Goal: Ask a question: Seek information or help from site administrators or community

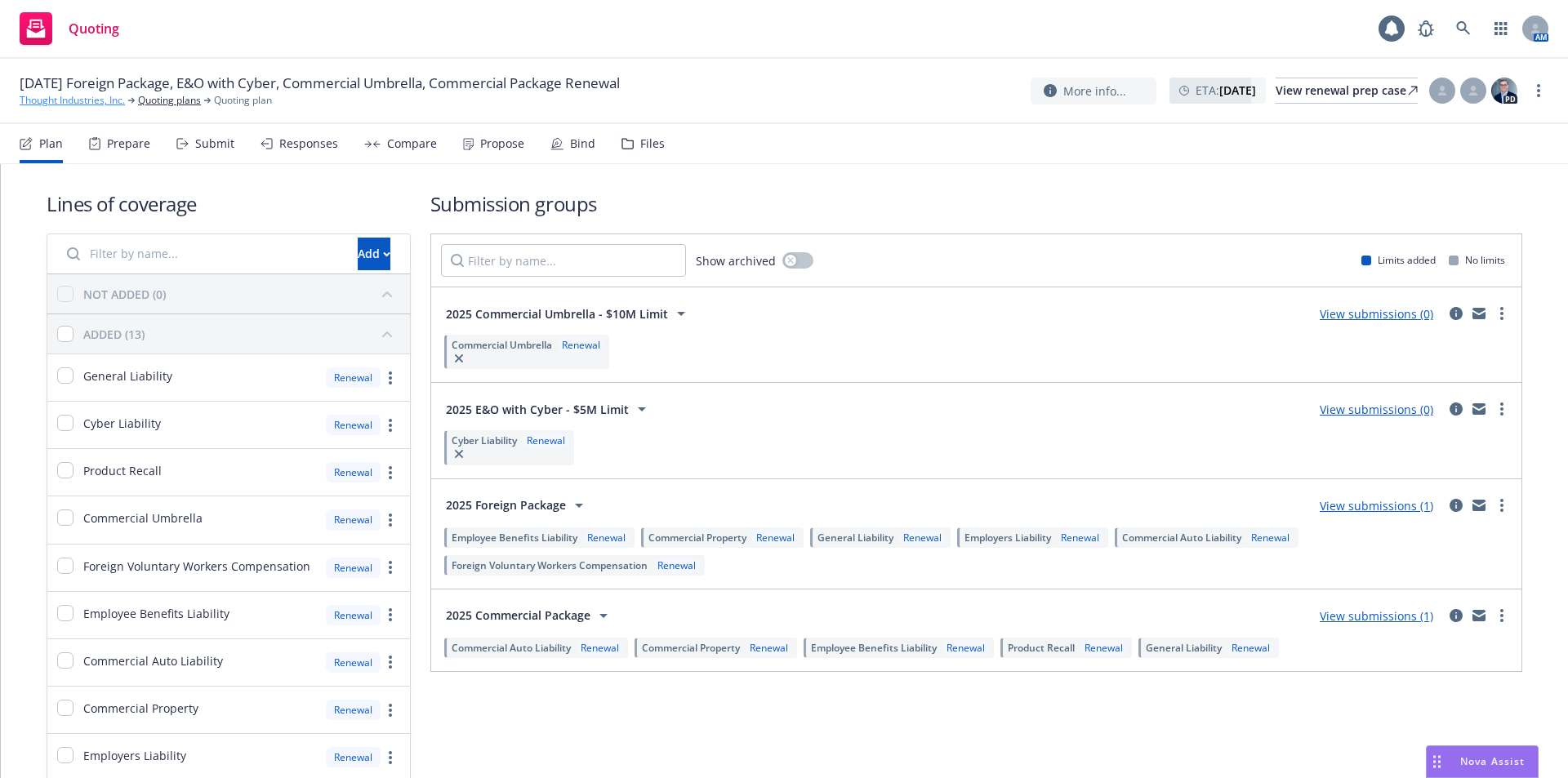
click at [77, 99] on link "Thought Industries, Inc." at bounding box center [72, 100] width 106 height 15
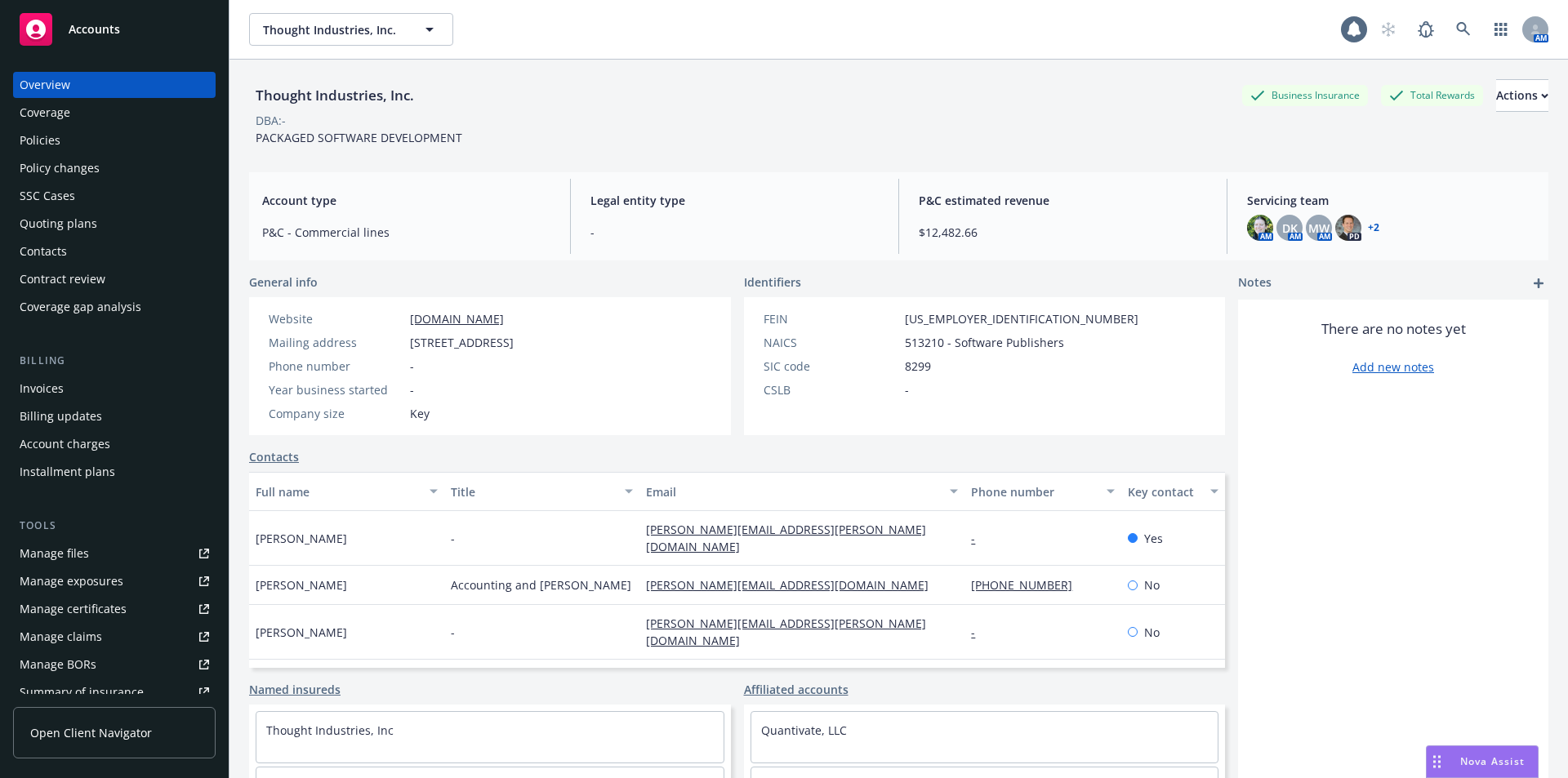
click at [50, 144] on div "Policies" at bounding box center [39, 141] width 40 height 26
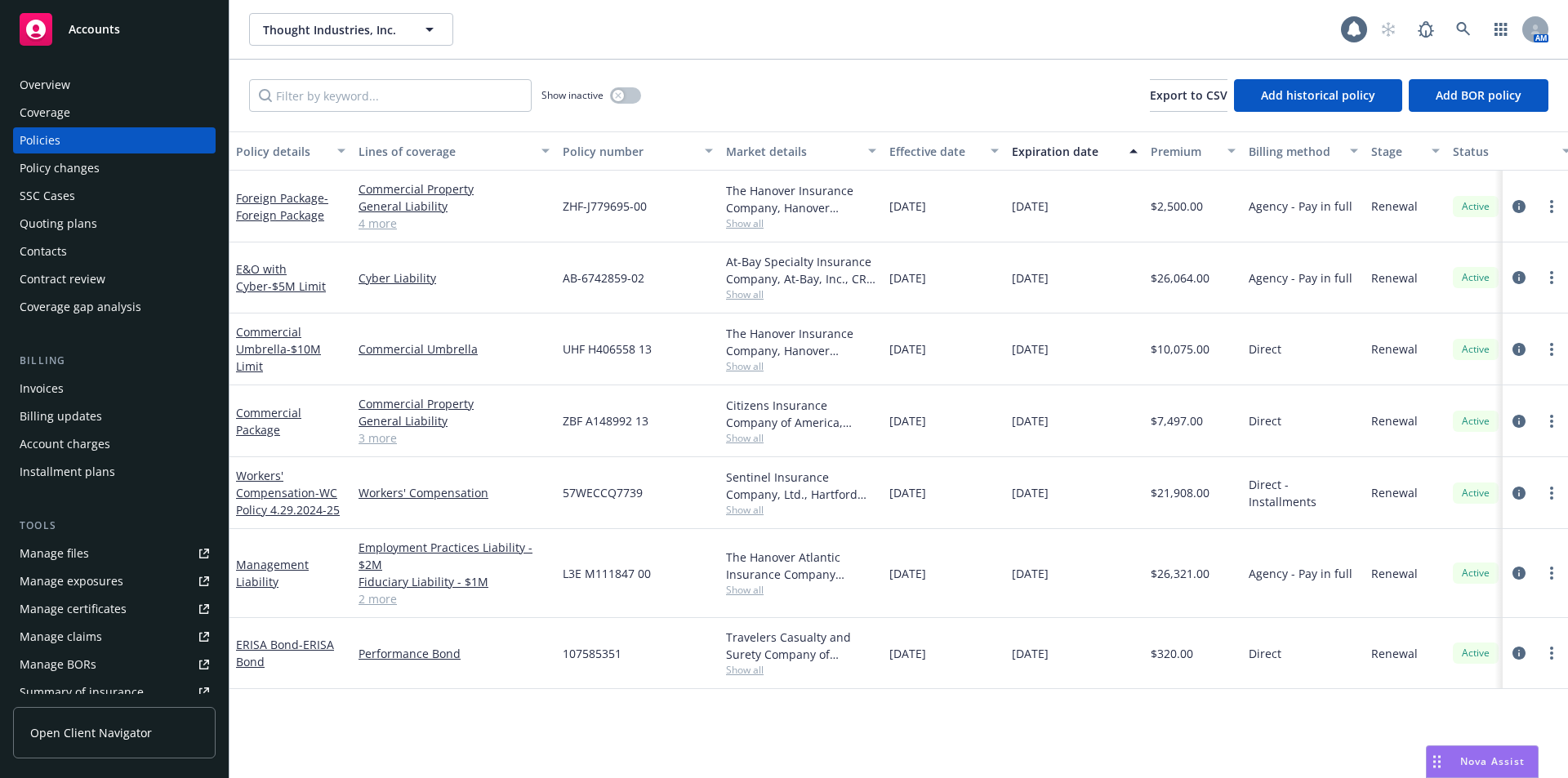
click at [85, 85] on div "Overview" at bounding box center [114, 85] width 189 height 26
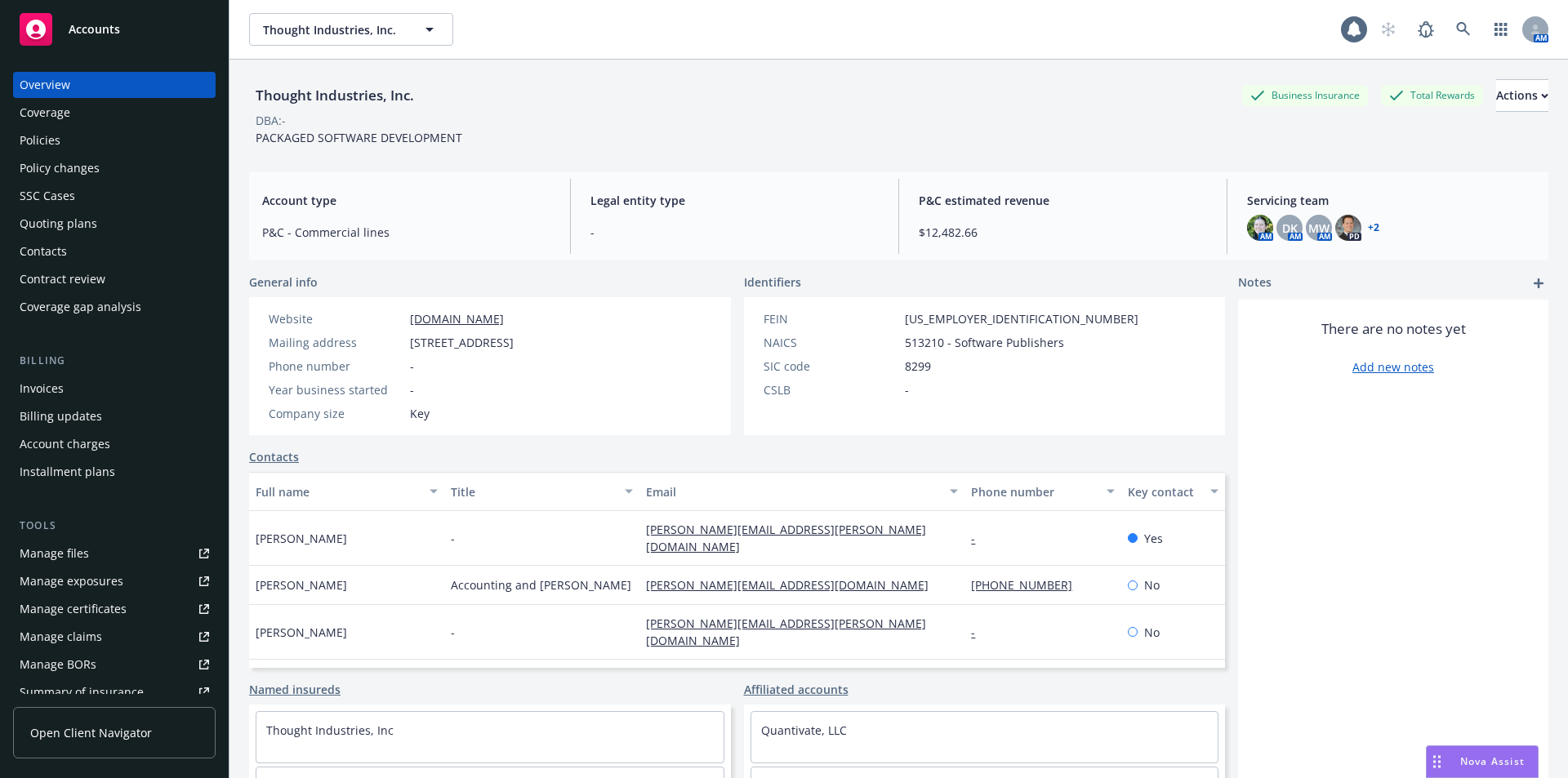
click at [1470, 769] on div "Nova Assist" at bounding box center [1482, 761] width 111 height 31
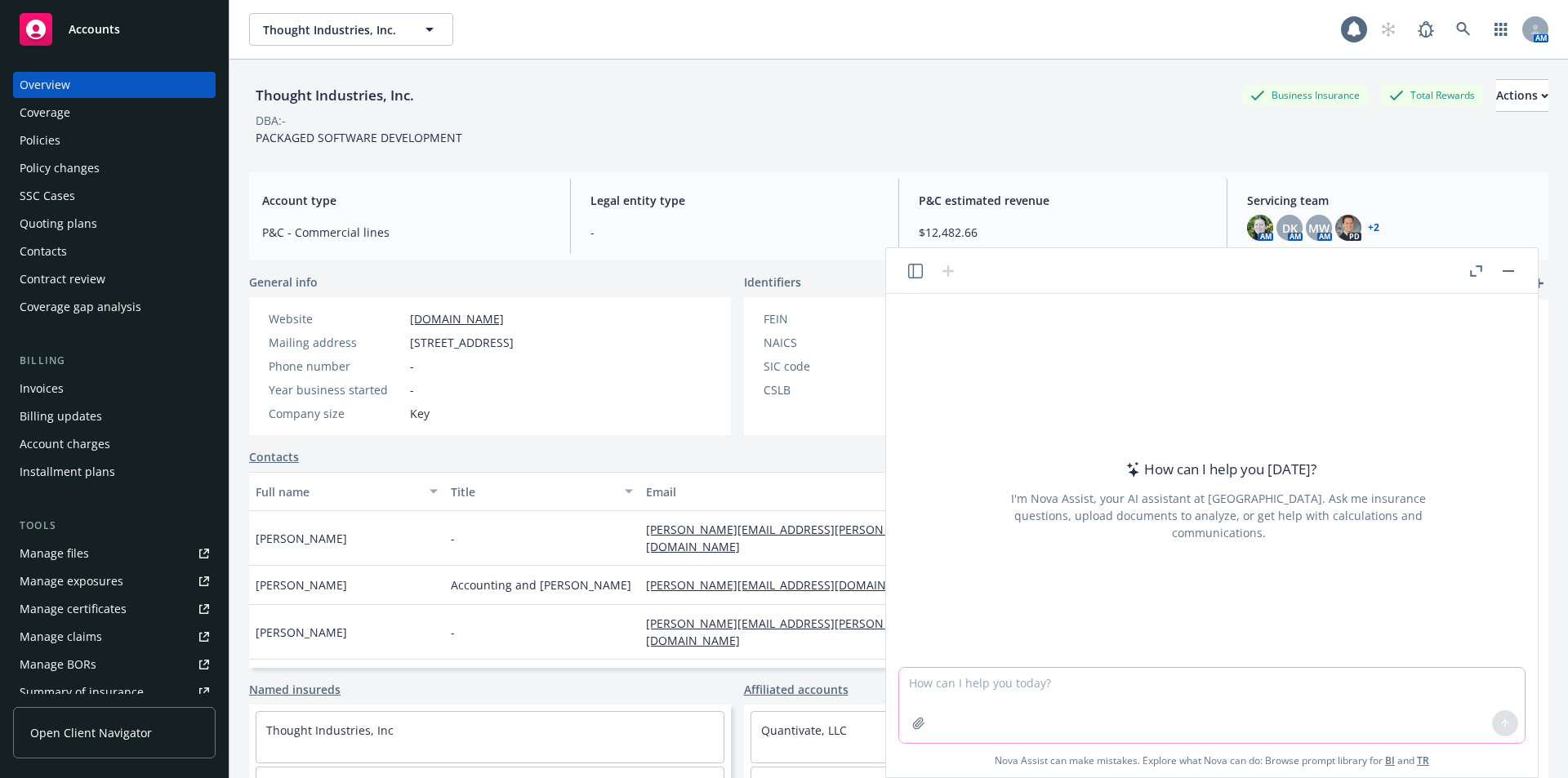
click at [959, 696] on textarea at bounding box center [1212, 705] width 626 height 75
click at [984, 682] on textarea "what is the suplus lines taxes and fees for the state of MA" at bounding box center [1212, 705] width 626 height 75
type textarea "what is the surplus lines taxes and fees for the state of MA"
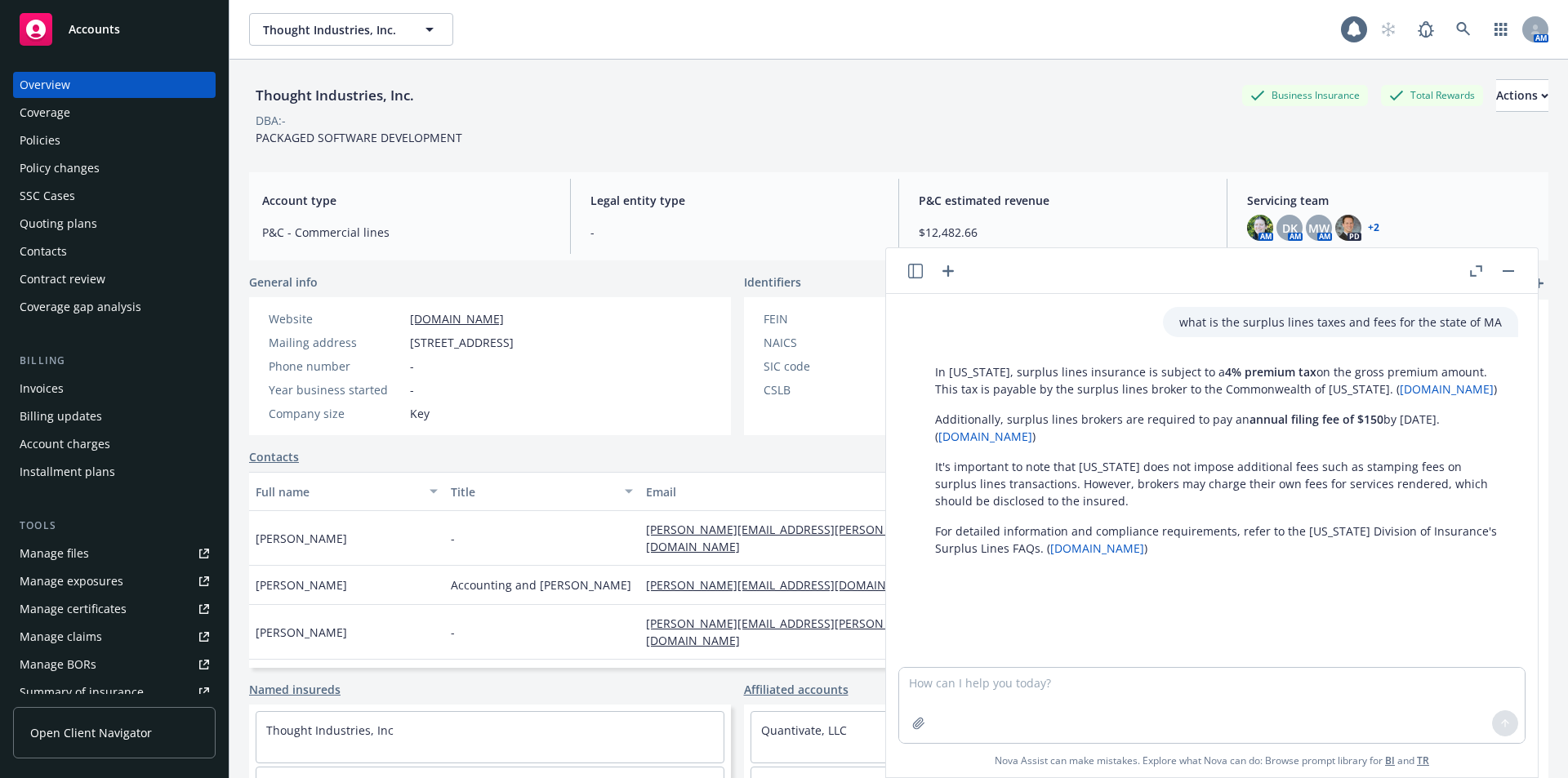
click at [62, 224] on div "Quoting plans" at bounding box center [58, 223] width 77 height 26
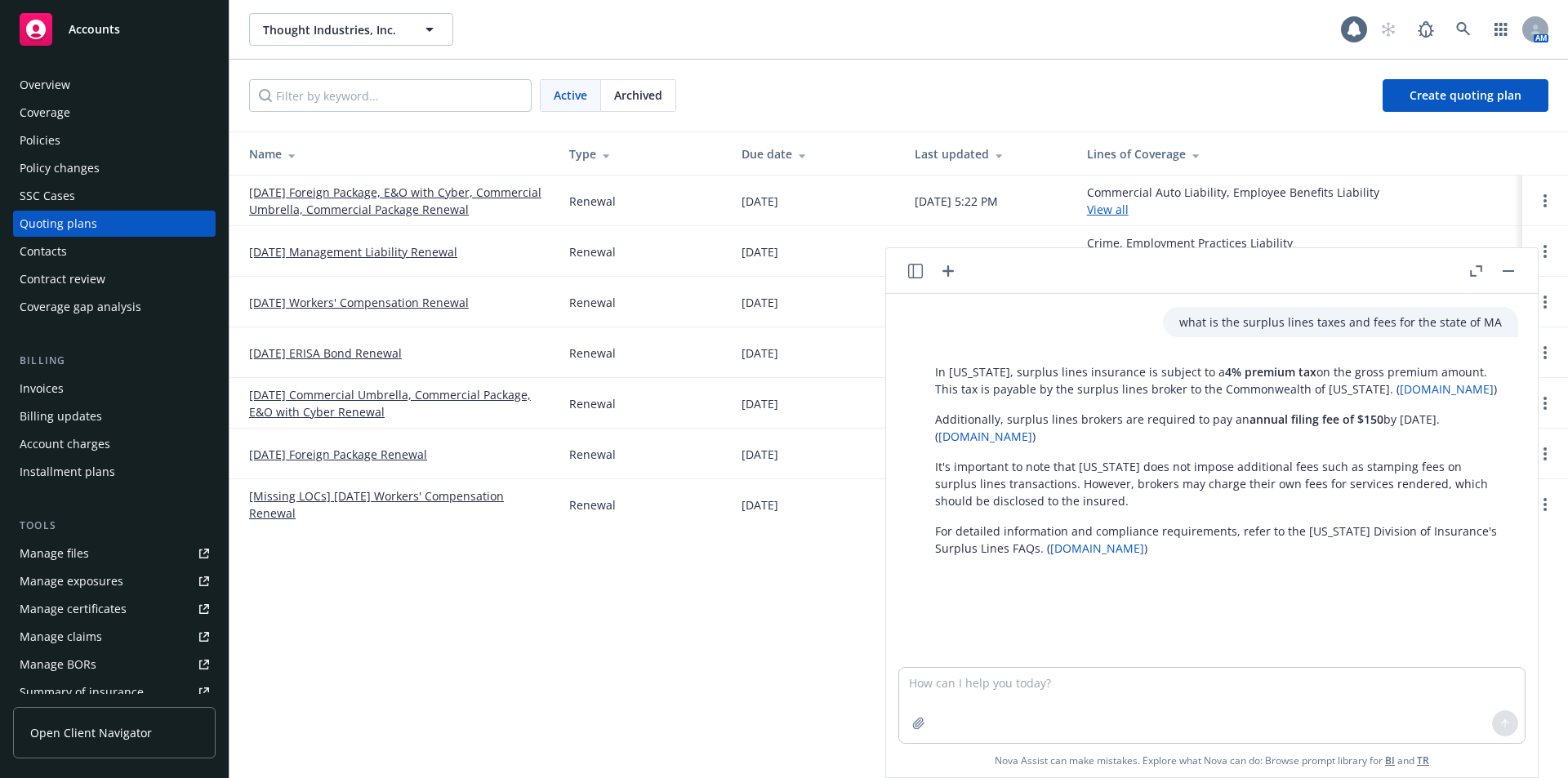
click at [336, 210] on link "[DATE] Foreign Package, E&O with Cyber, Commercial Umbrella, Commercial Package…" at bounding box center [396, 200] width 294 height 34
